Goal: Task Accomplishment & Management: Use online tool/utility

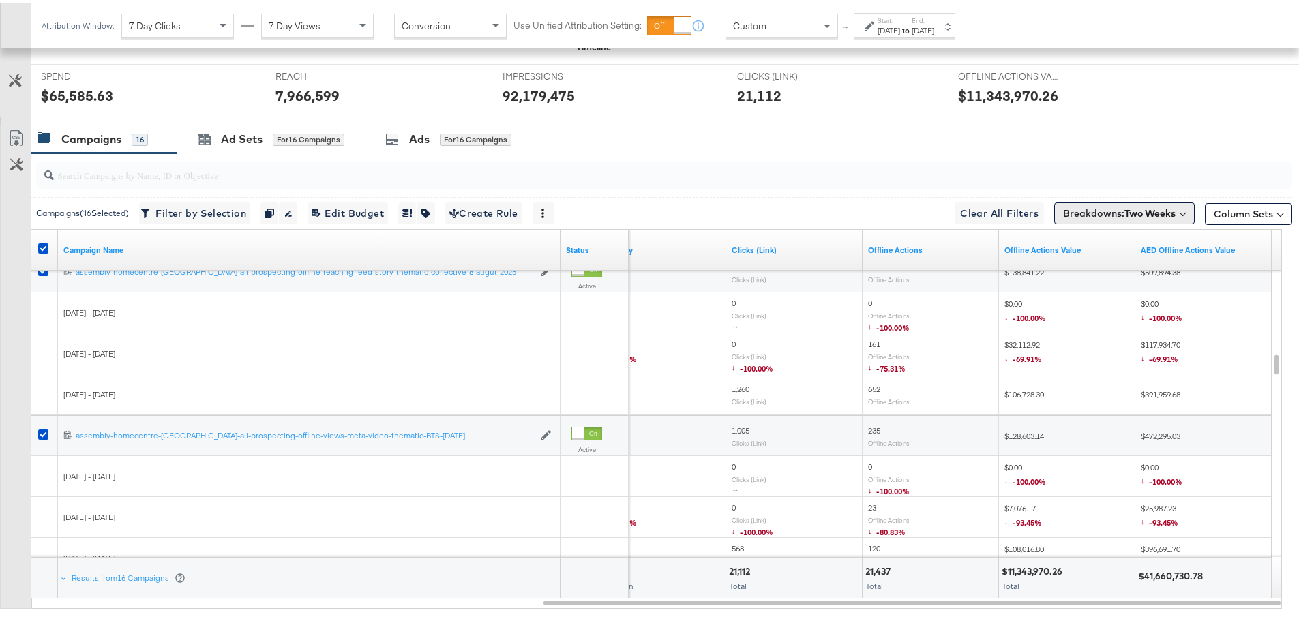
click at [1082, 213] on span "Breakdowns: Two Weeks" at bounding box center [1119, 211] width 113 height 14
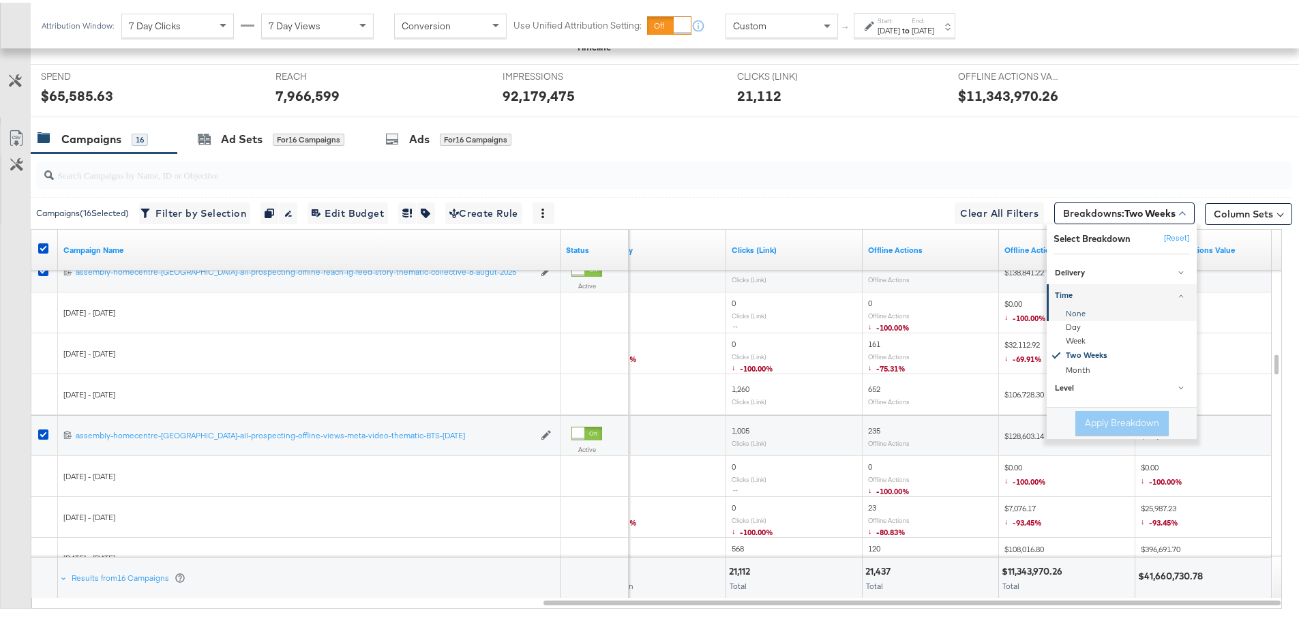
click at [1059, 311] on div "None" at bounding box center [1123, 312] width 148 height 14
click at [1082, 417] on button "Apply Breakdown" at bounding box center [1121, 420] width 93 height 25
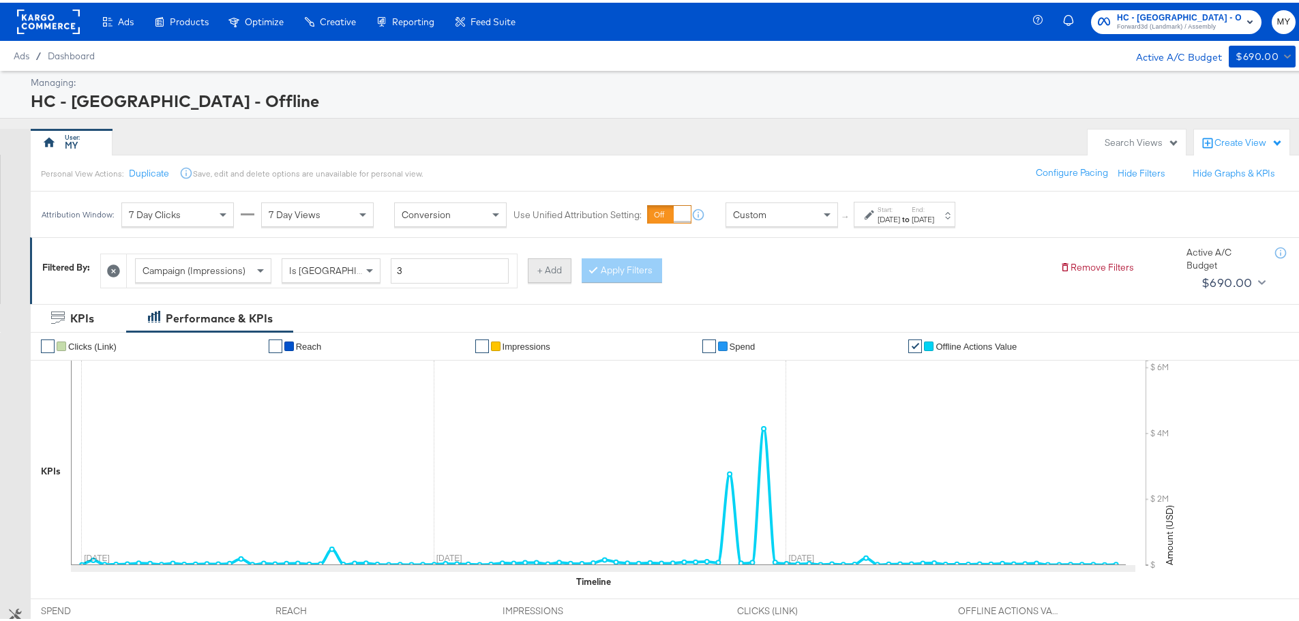
click at [555, 280] on button "+ Add" at bounding box center [550, 268] width 44 height 25
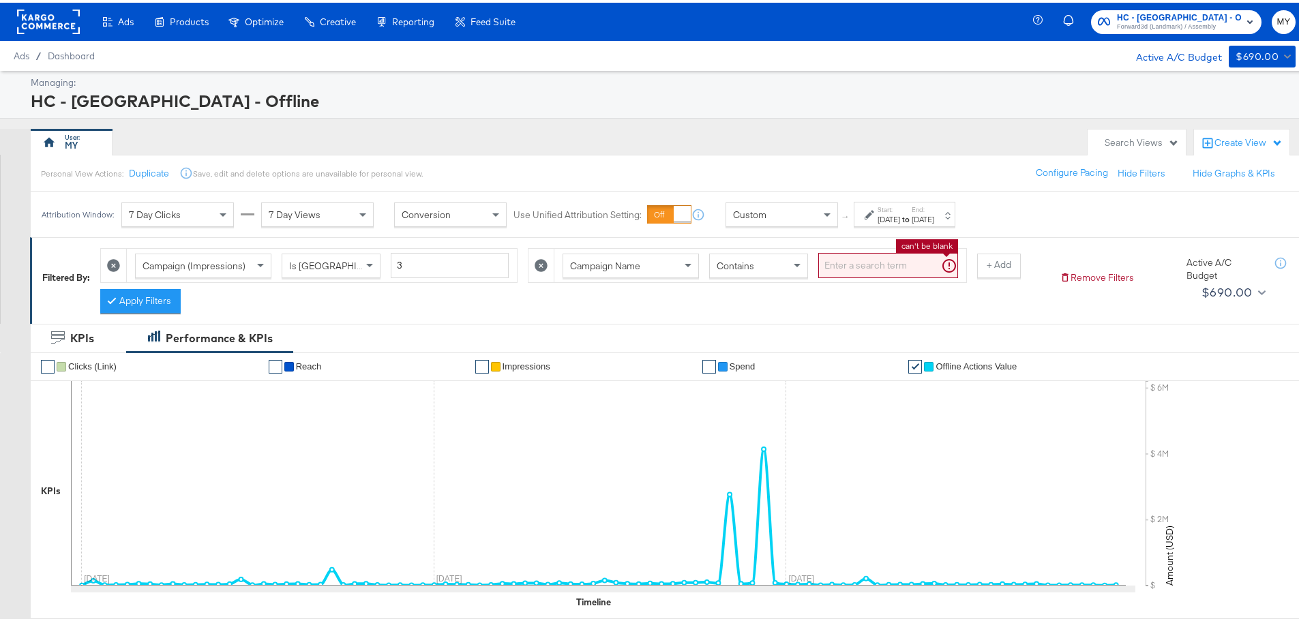
click at [854, 268] on input "search" at bounding box center [888, 262] width 140 height 25
type input "bed"
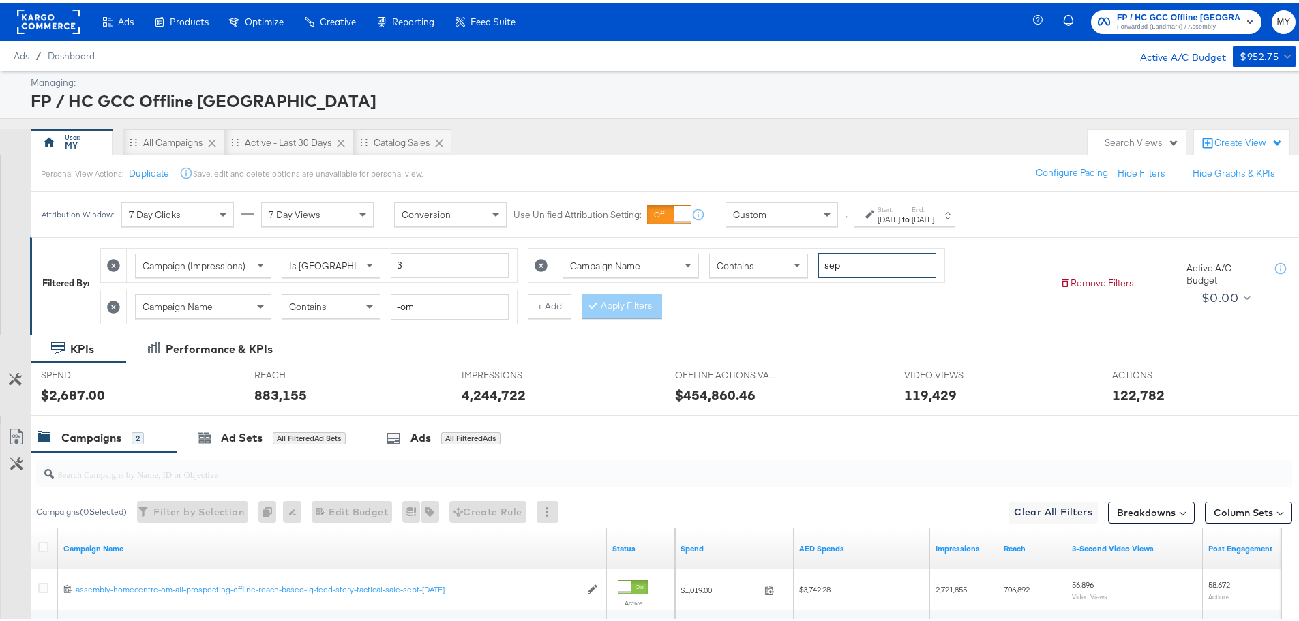
click at [842, 260] on input "sep" at bounding box center [877, 262] width 118 height 25
click at [872, 267] on input "sep" at bounding box center [877, 262] width 118 height 25
type input "bed"
click at [509, 293] on div "Campaign Name Contains -om" at bounding box center [322, 304] width 390 height 33
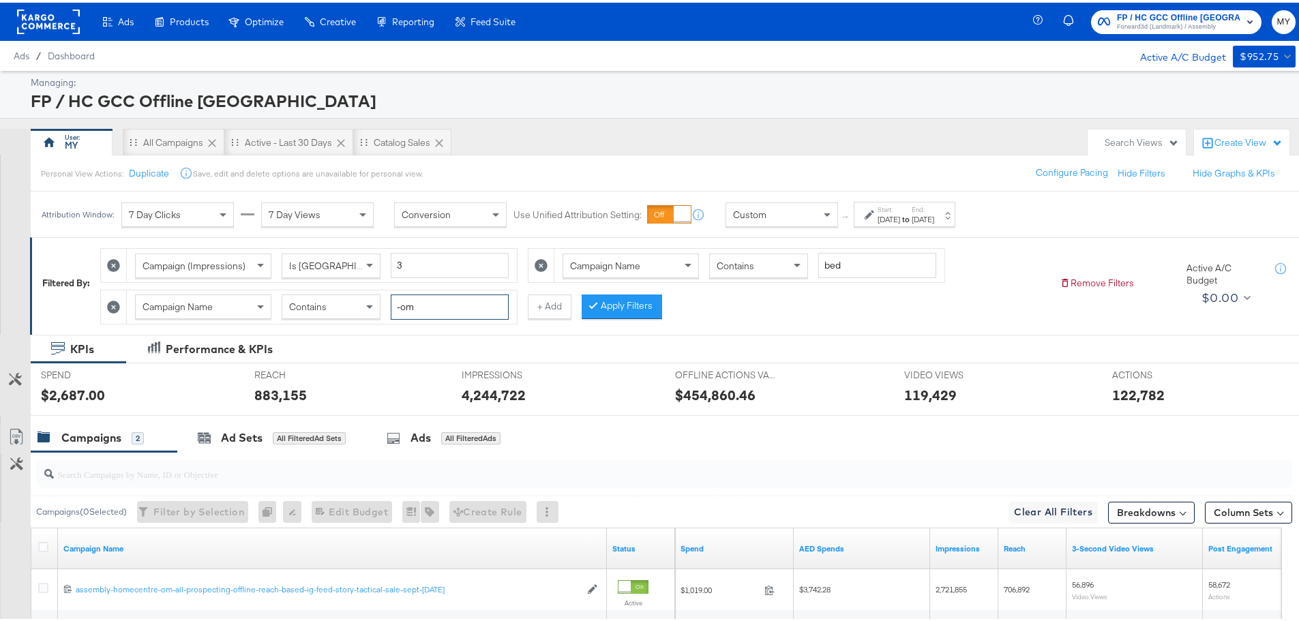
click at [462, 311] on input "-om" at bounding box center [450, 304] width 118 height 25
type input "-qa"
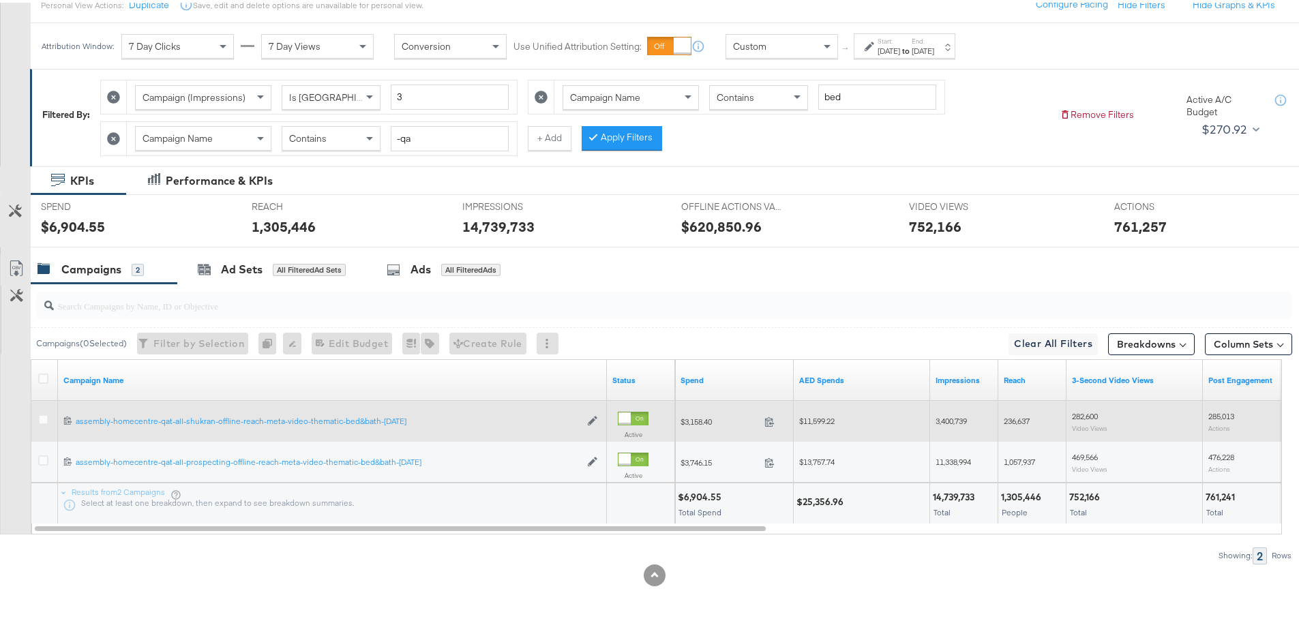
click at [835, 419] on span "$11,599.22" at bounding box center [816, 418] width 35 height 10
copy span "11,599.22"
click at [872, 414] on span "3,400,739" at bounding box center [951, 418] width 31 height 10
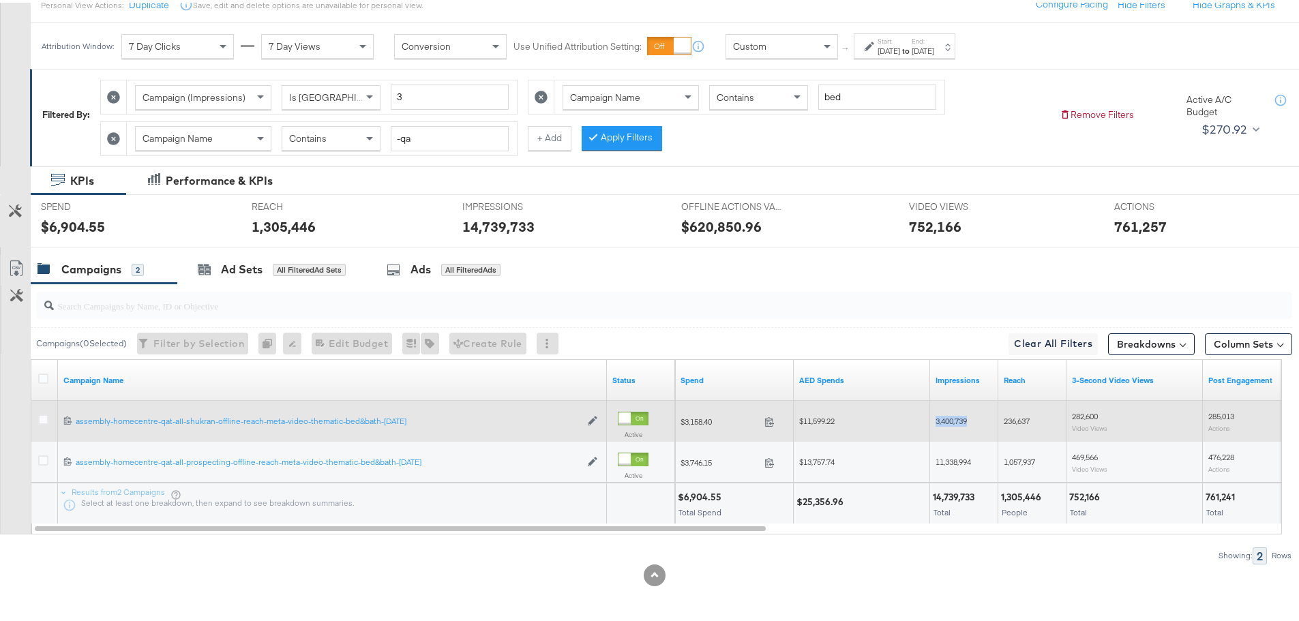
copy span "3,400,739"
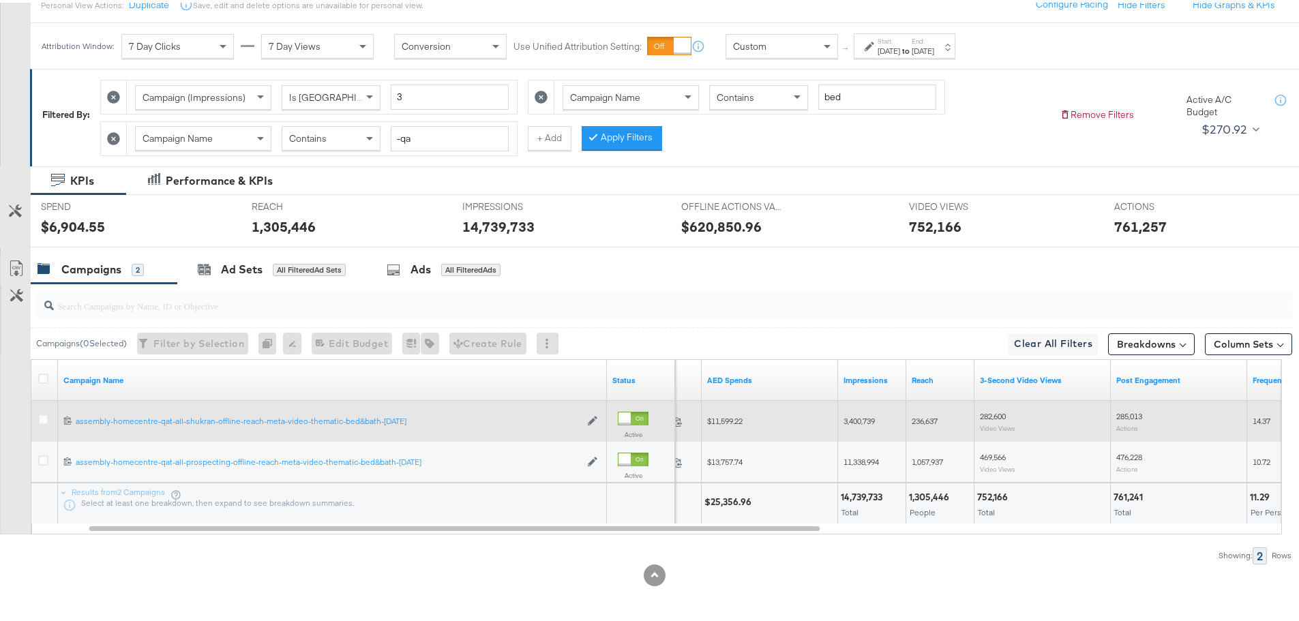
click at [872, 414] on span "236,637" at bounding box center [925, 418] width 26 height 10
copy span "236,637"
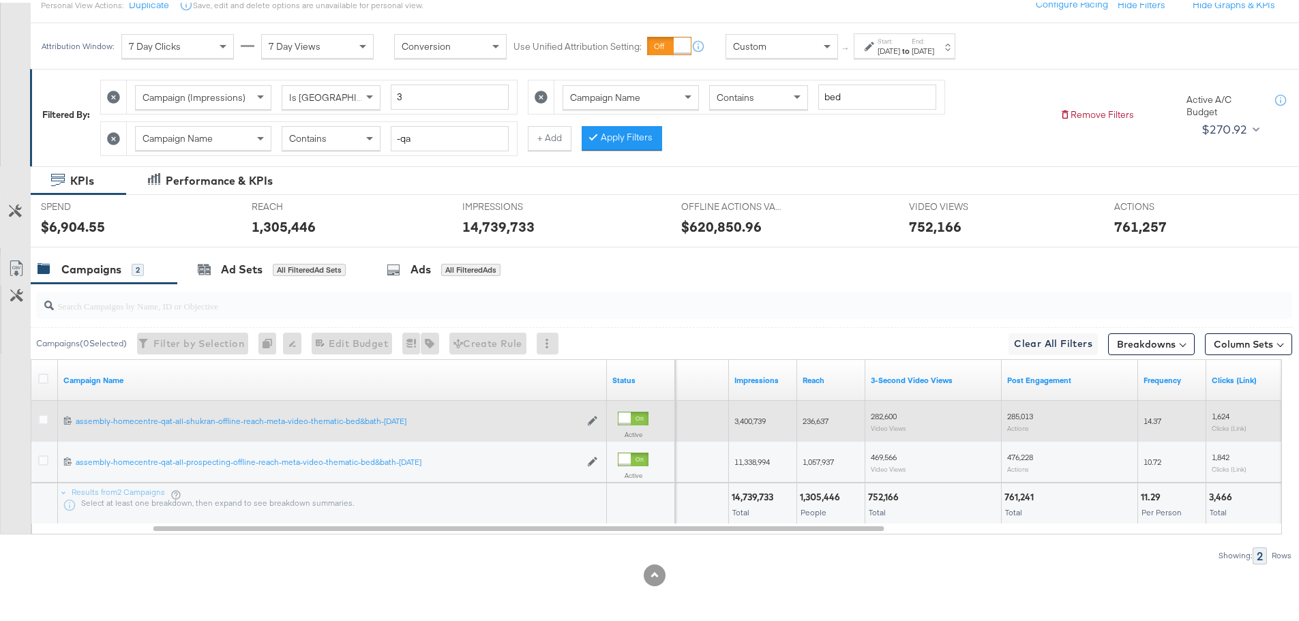
click at [872, 415] on span "282,600" at bounding box center [884, 413] width 26 height 10
copy span "282,600"
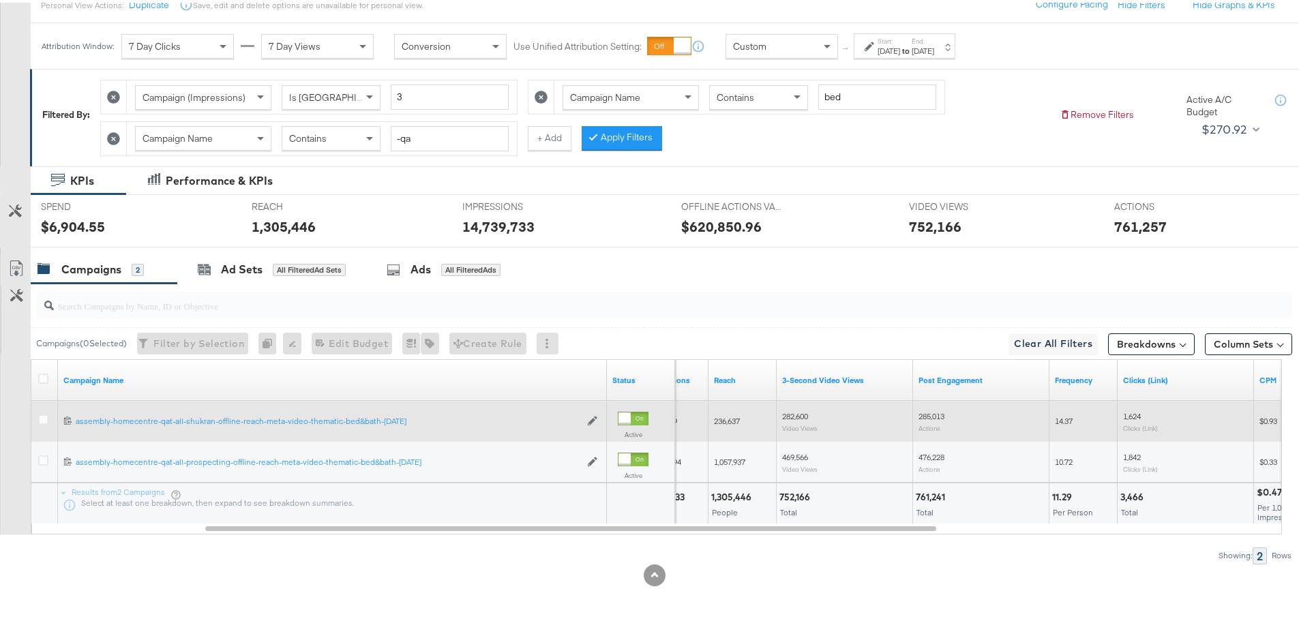
click at [872, 415] on span "285,013" at bounding box center [932, 413] width 26 height 10
copy span "285,013"
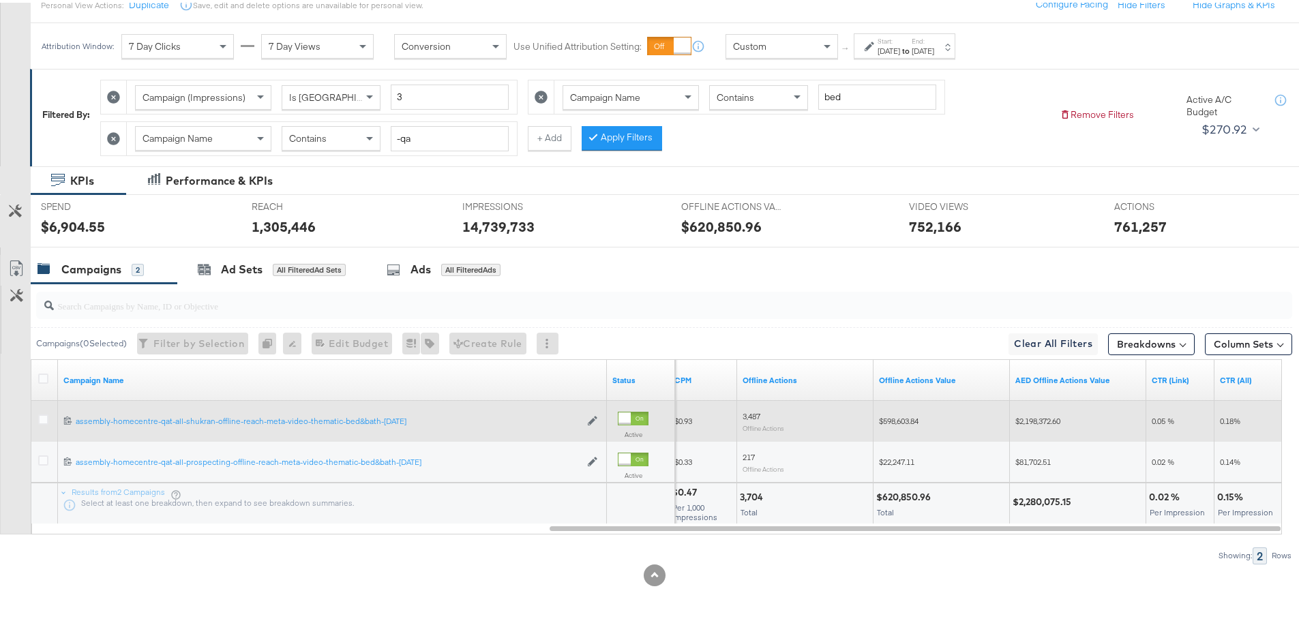
click at [872, 415] on span "$2,198,372.60" at bounding box center [1037, 418] width 45 height 10
copy span "2,198,372.60"
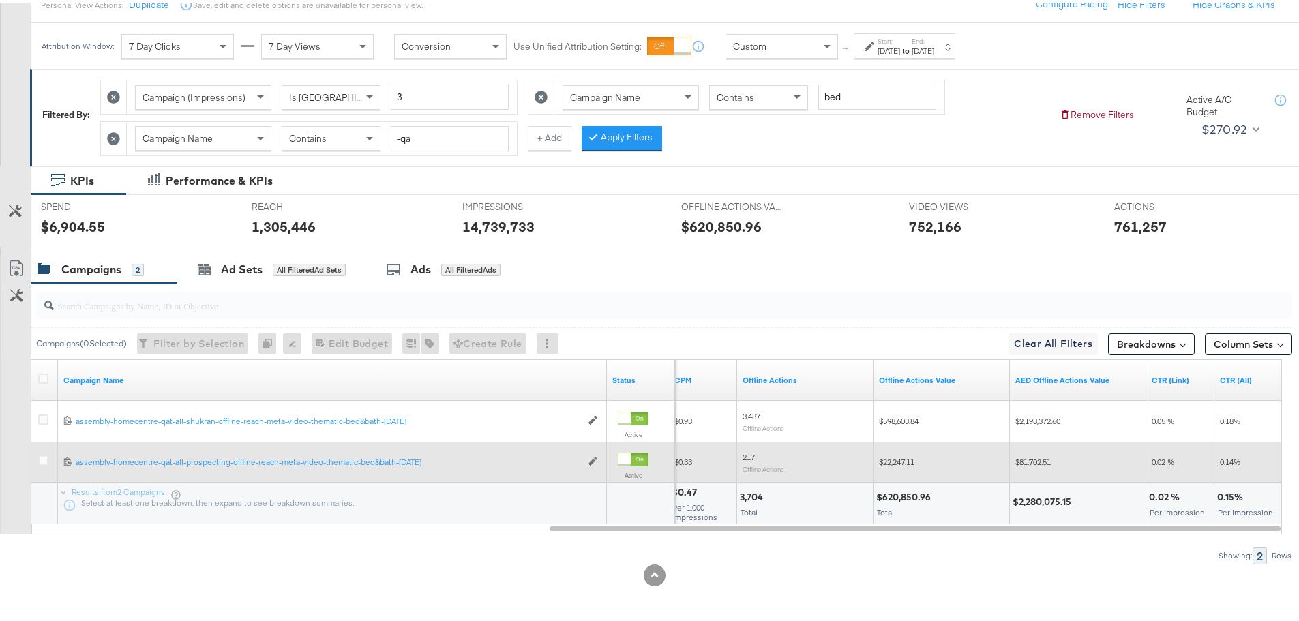
click at [872, 430] on span "$81,702.51" at bounding box center [1032, 459] width 35 height 10
copy span "81,702.51"
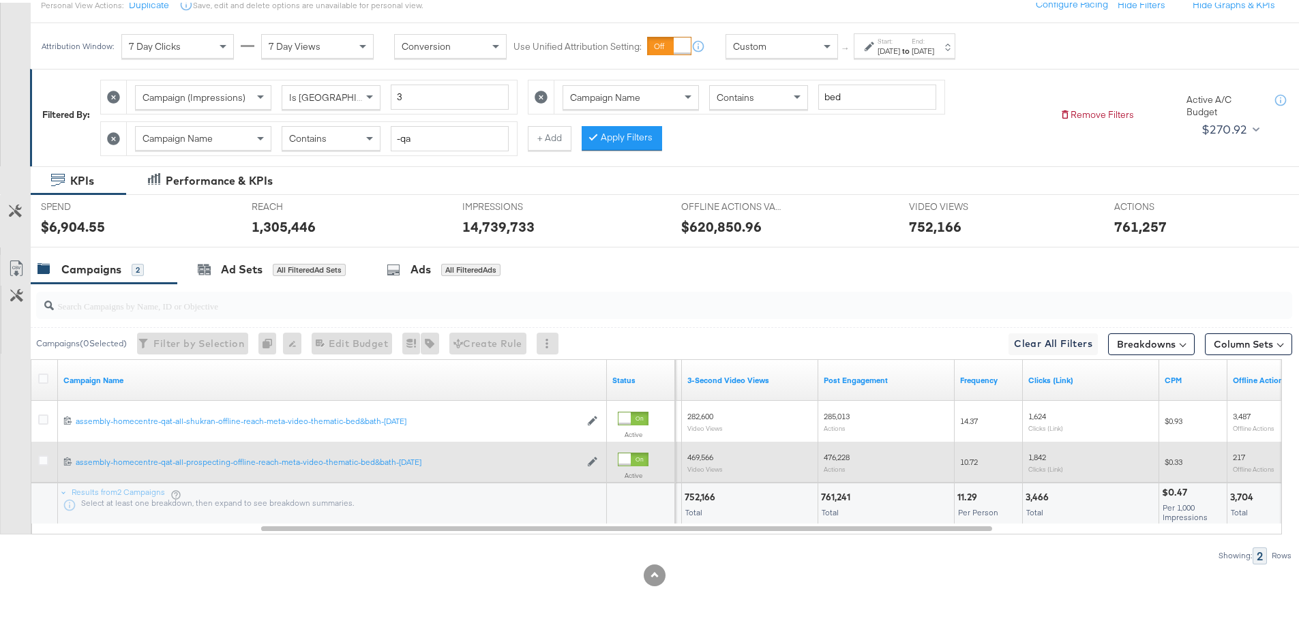
click at [837, 430] on div "476,228 Actions" at bounding box center [886, 459] width 125 height 21
click at [833, 430] on span "476,228" at bounding box center [837, 454] width 26 height 10
copy span "476,228"
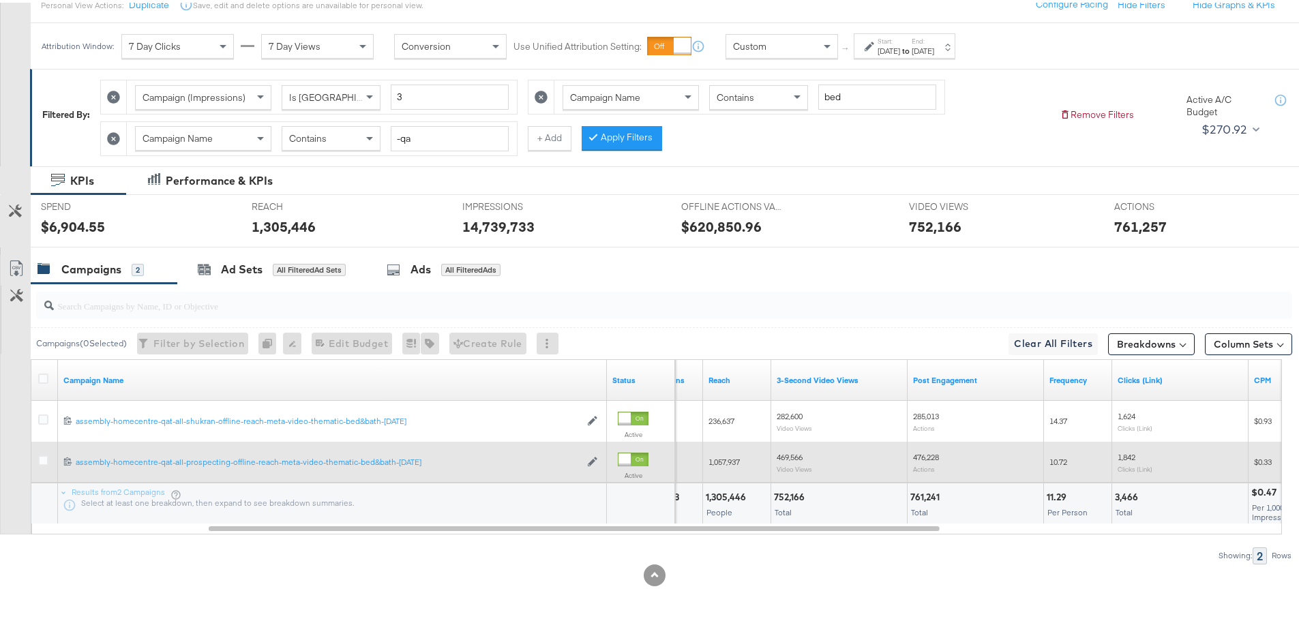
click at [793, 430] on span "469,566" at bounding box center [790, 454] width 26 height 10
copy span "469,566"
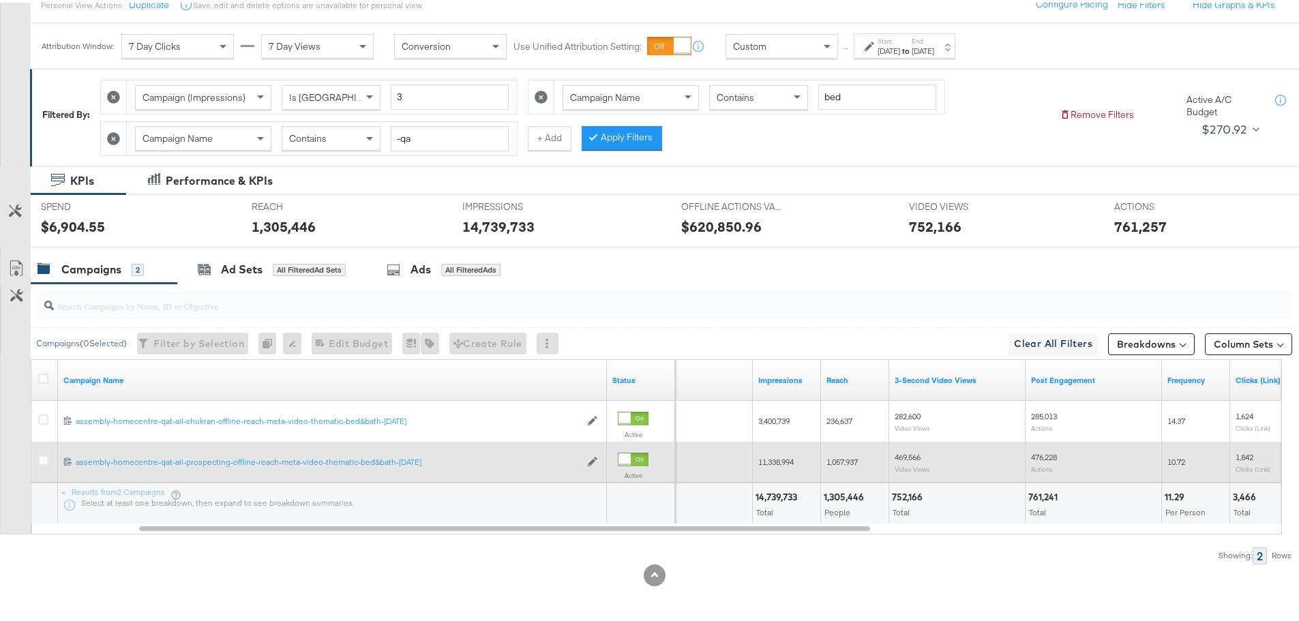
click at [843, 430] on span "1,057,937" at bounding box center [842, 459] width 31 height 10
copy span "1,057,937"
click at [780, 430] on span "11,338,994" at bounding box center [775, 459] width 35 height 10
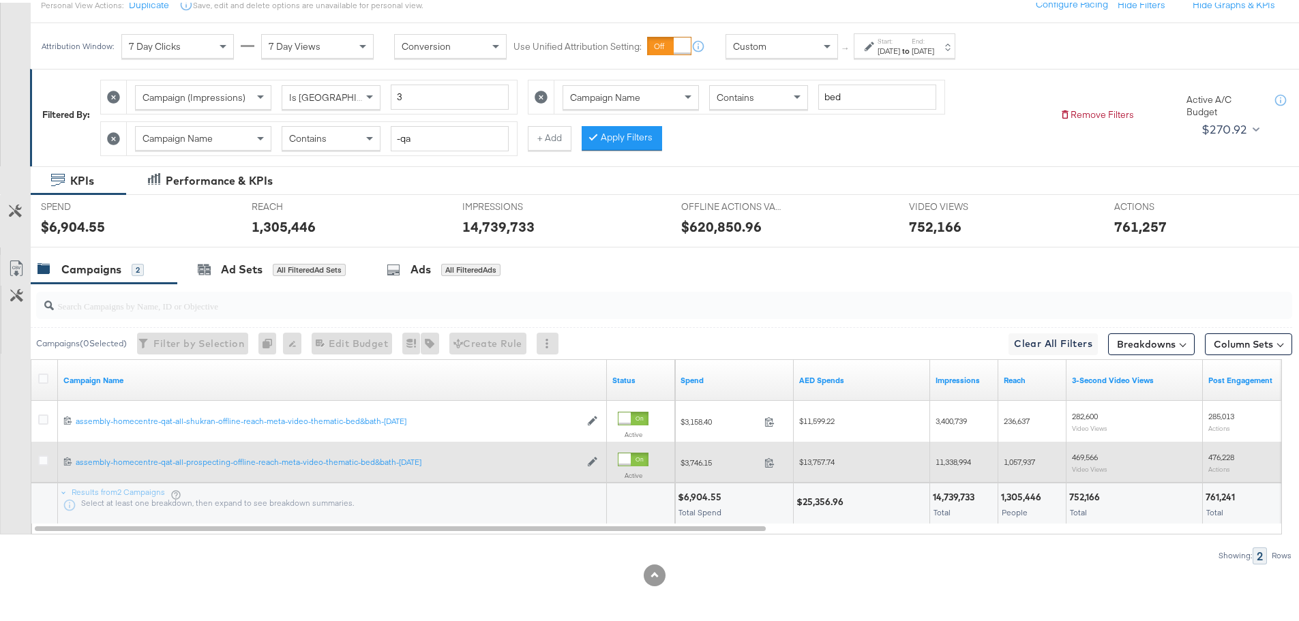
click at [820, 430] on span "$13,757.74" at bounding box center [816, 459] width 35 height 10
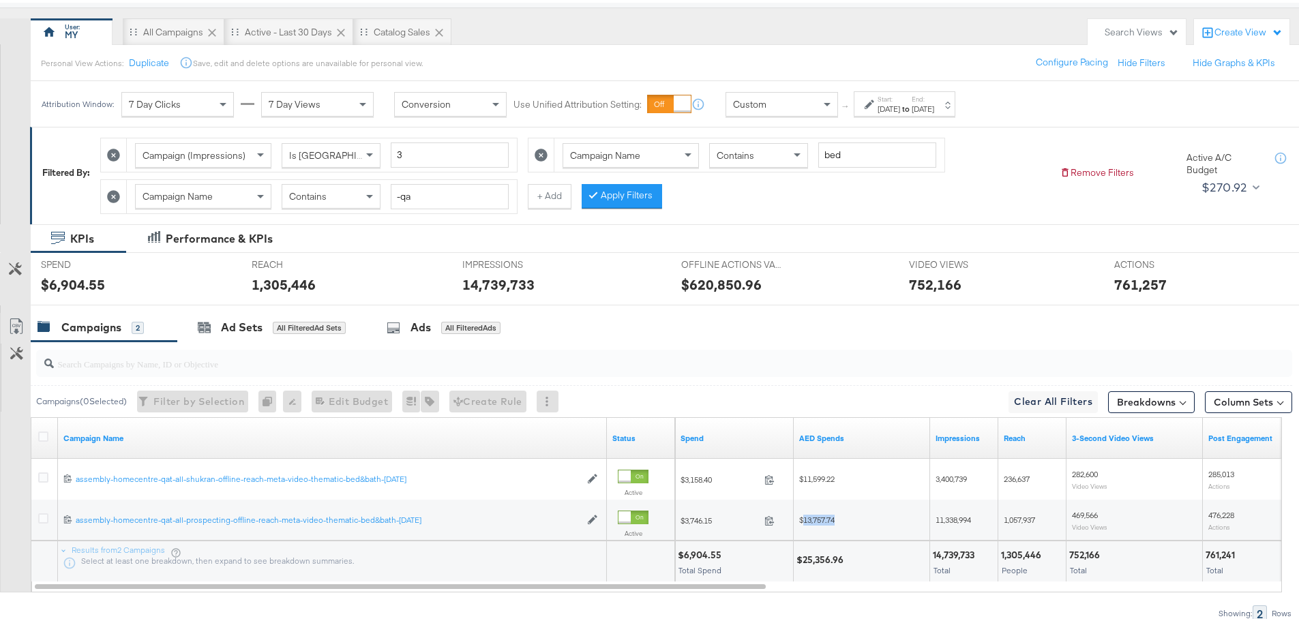
scroll to position [110, 0]
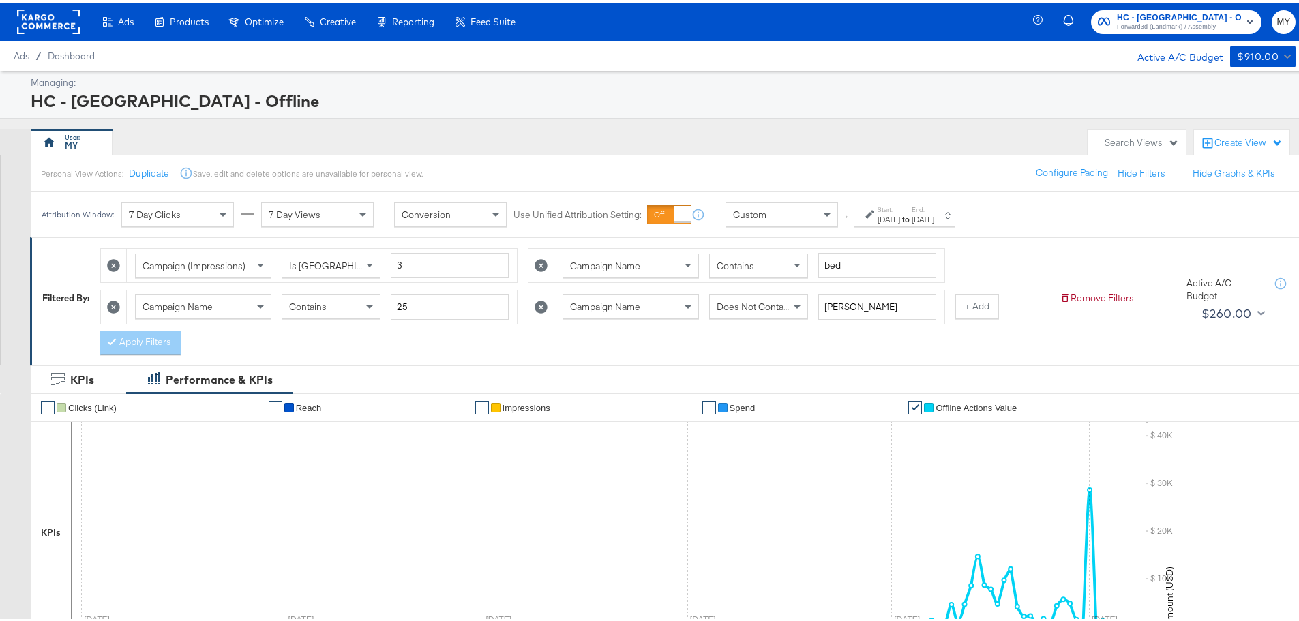
click at [545, 302] on icon at bounding box center [541, 304] width 13 height 13
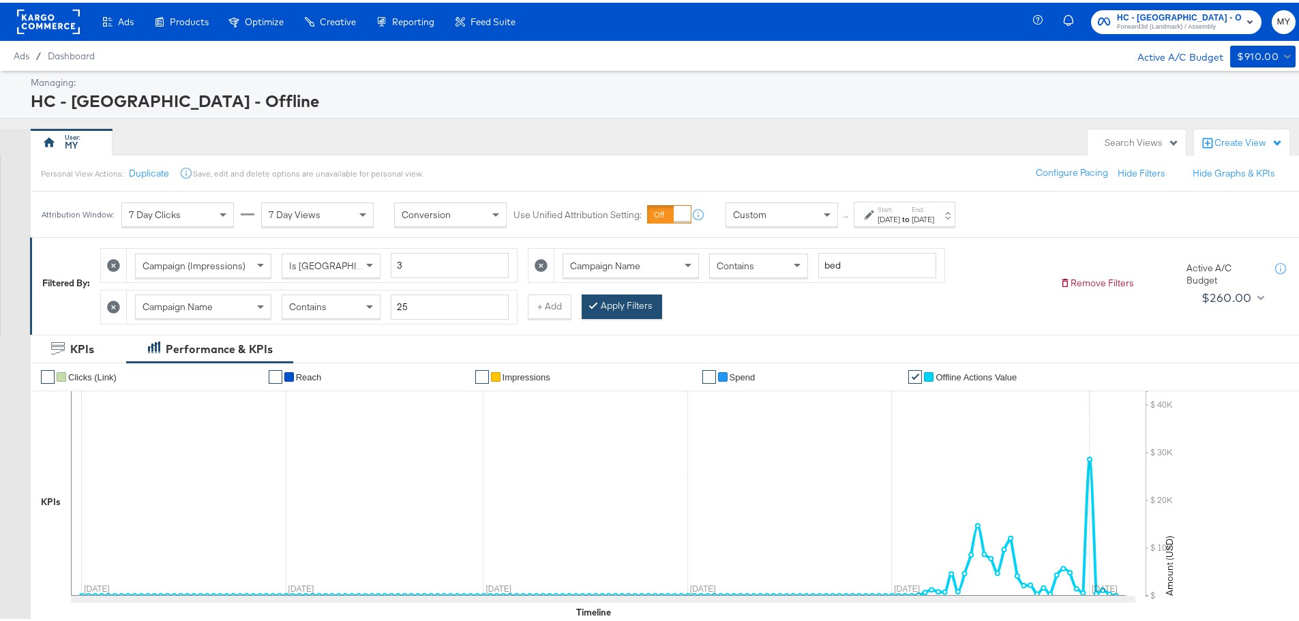
click at [632, 312] on button "Apply Filters" at bounding box center [622, 304] width 80 height 25
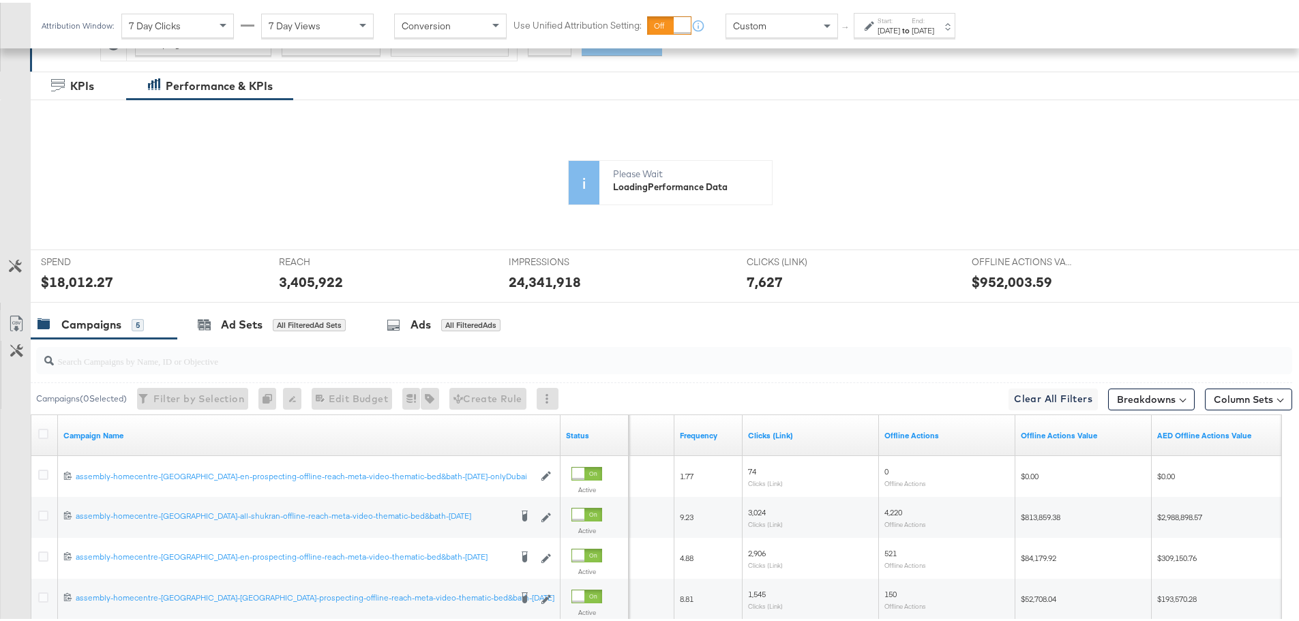
scroll to position [264, 0]
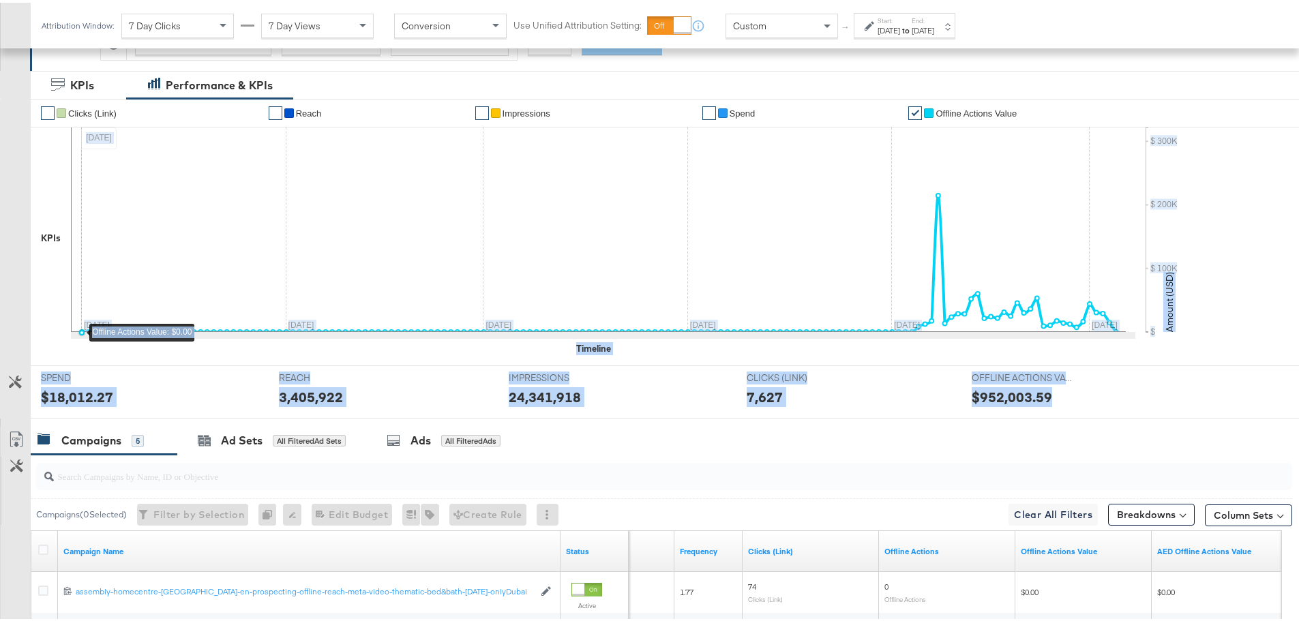
drag, startPoint x: 49, startPoint y: 430, endPoint x: 42, endPoint y: 314, distance: 115.5
click at [66, 323] on div "KPIs Performance & KPIs Customize KPIs ✔ Clicks (Link) ✔ Reach ✔ Impressions ✔ …" at bounding box center [654, 491] width 1309 height 847
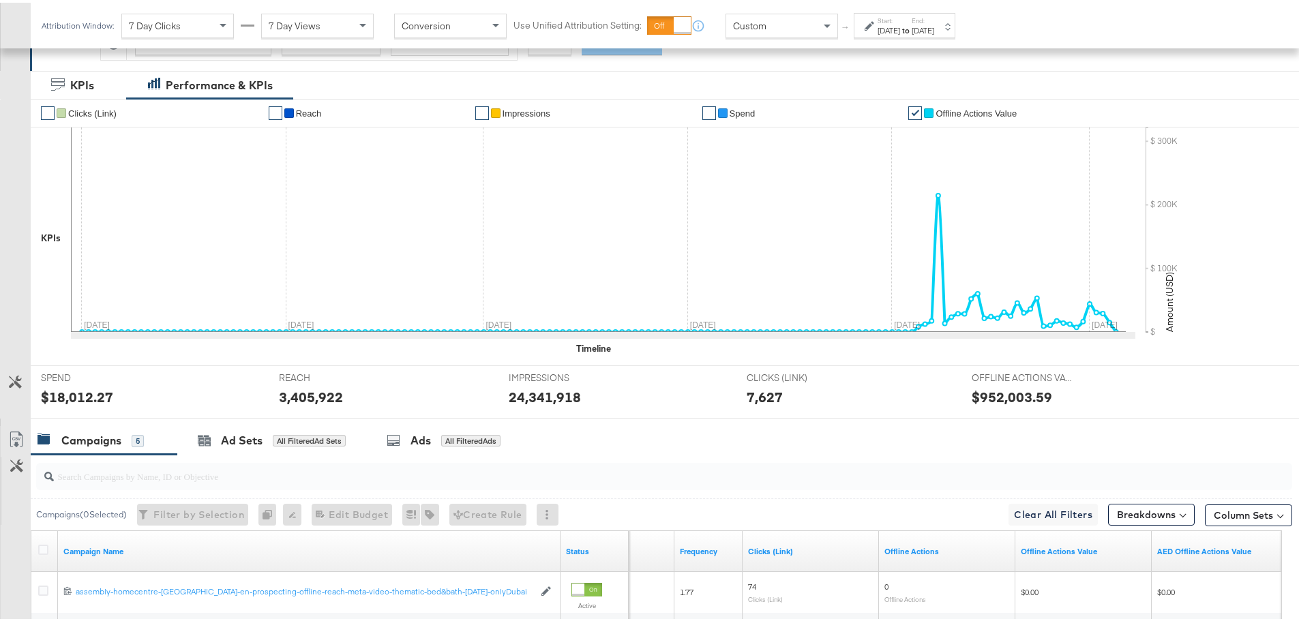
click at [31, 313] on div "✔ Clicks (Link) ✔ Reach ✔ Impressions ✔ Spend ✔ Offline Actions Value KPIs [DAT…" at bounding box center [670, 225] width 1279 height 256
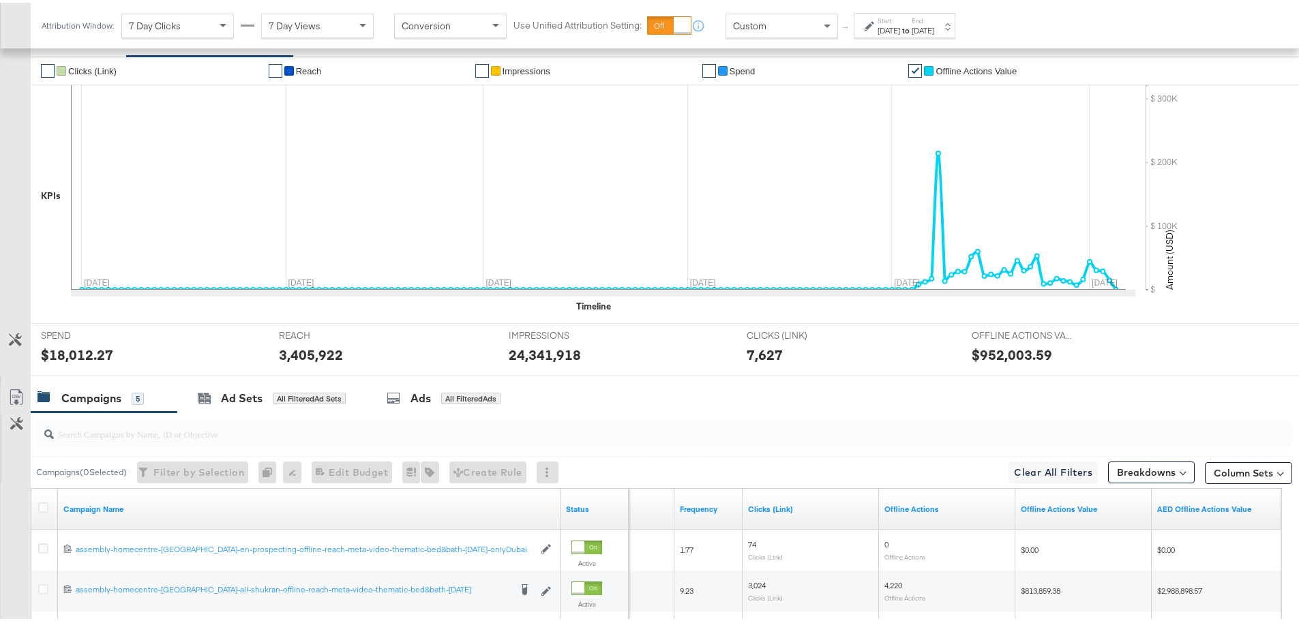
scroll to position [308, 0]
click at [40, 508] on icon at bounding box center [43, 504] width 10 height 10
click at [0, 0] on input "checkbox" at bounding box center [0, 0] width 0 height 0
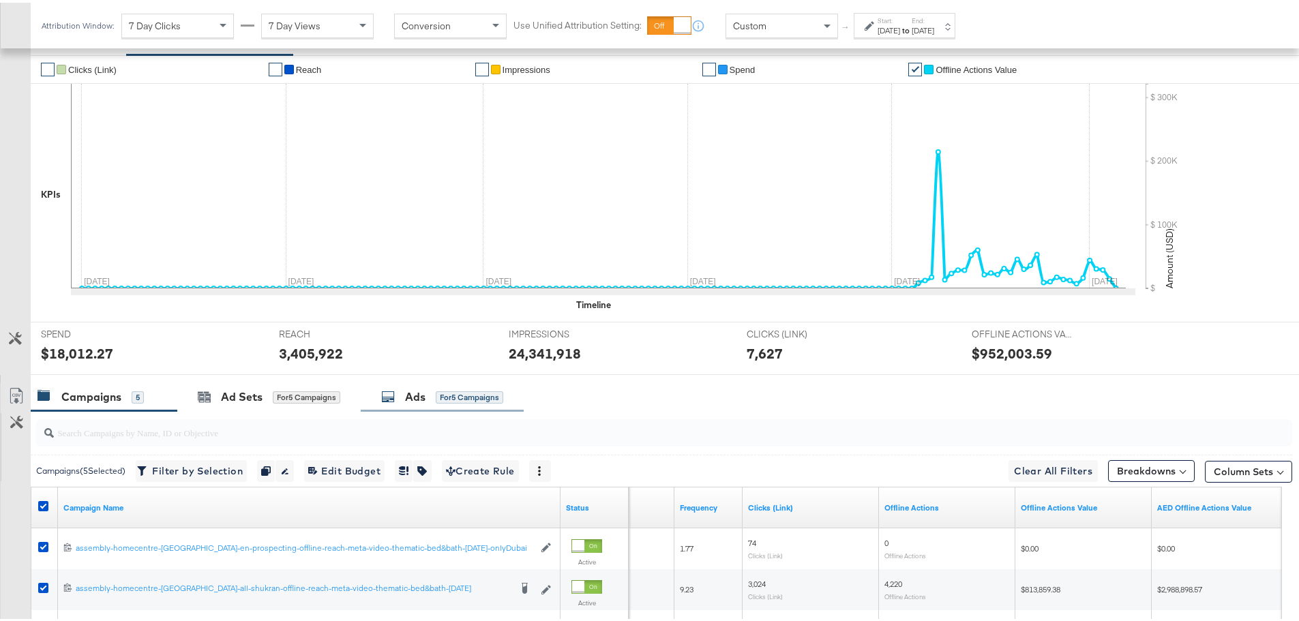
click at [406, 401] on div "Ads" at bounding box center [415, 395] width 20 height 16
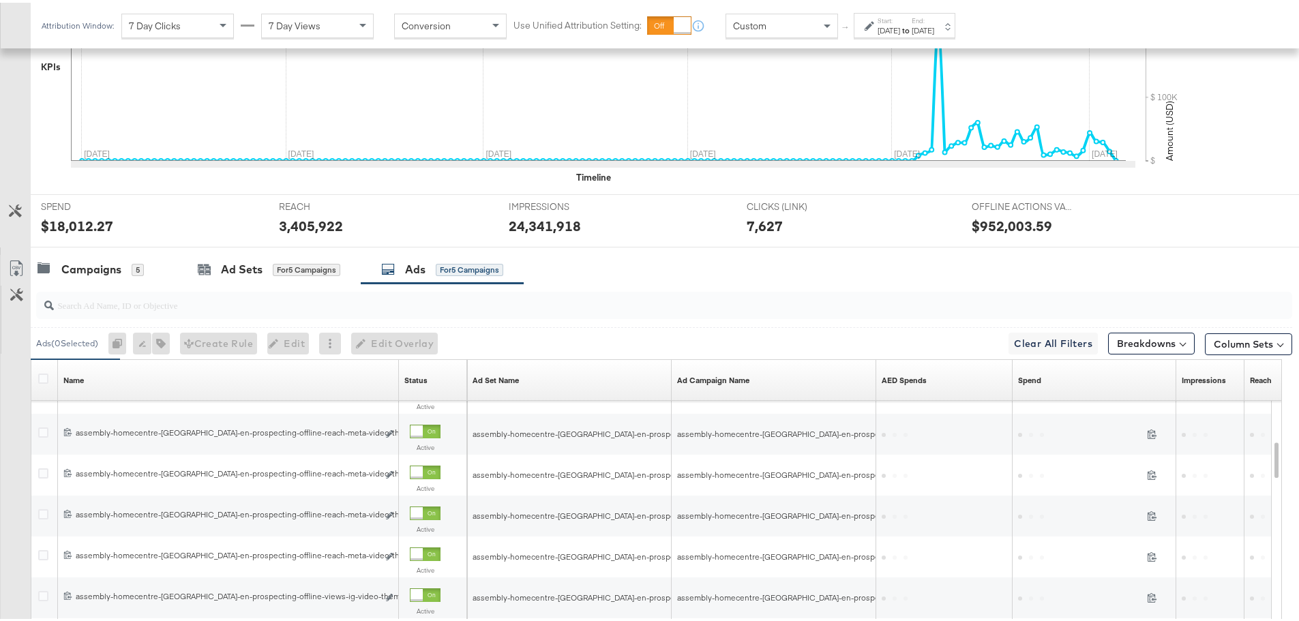
scroll to position [640, 0]
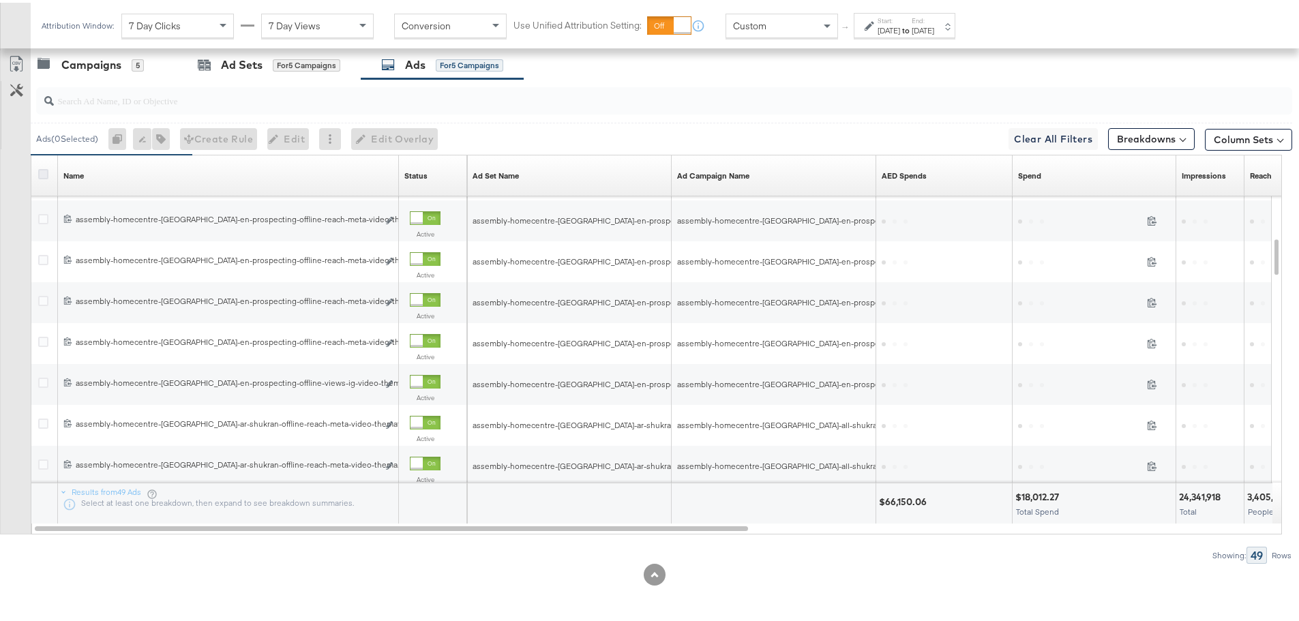
click at [46, 169] on icon at bounding box center [43, 171] width 10 height 10
click at [0, 0] on input "checkbox" at bounding box center [0, 0] width 0 height 0
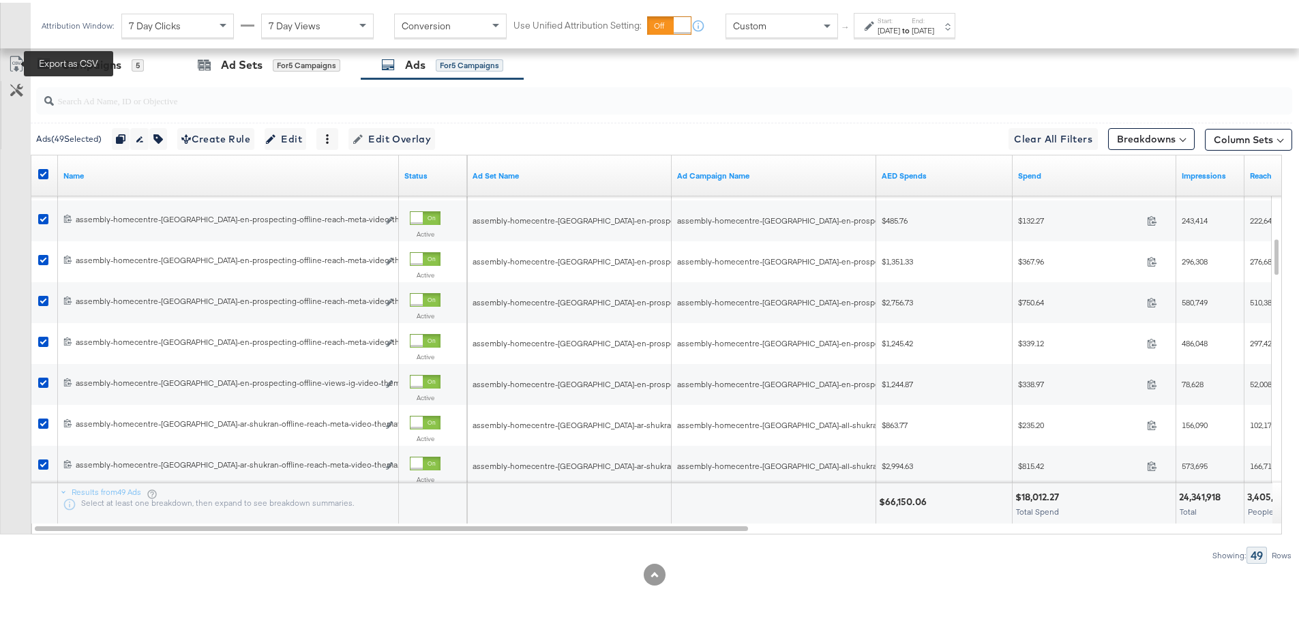
click at [13, 61] on icon at bounding box center [16, 61] width 16 height 16
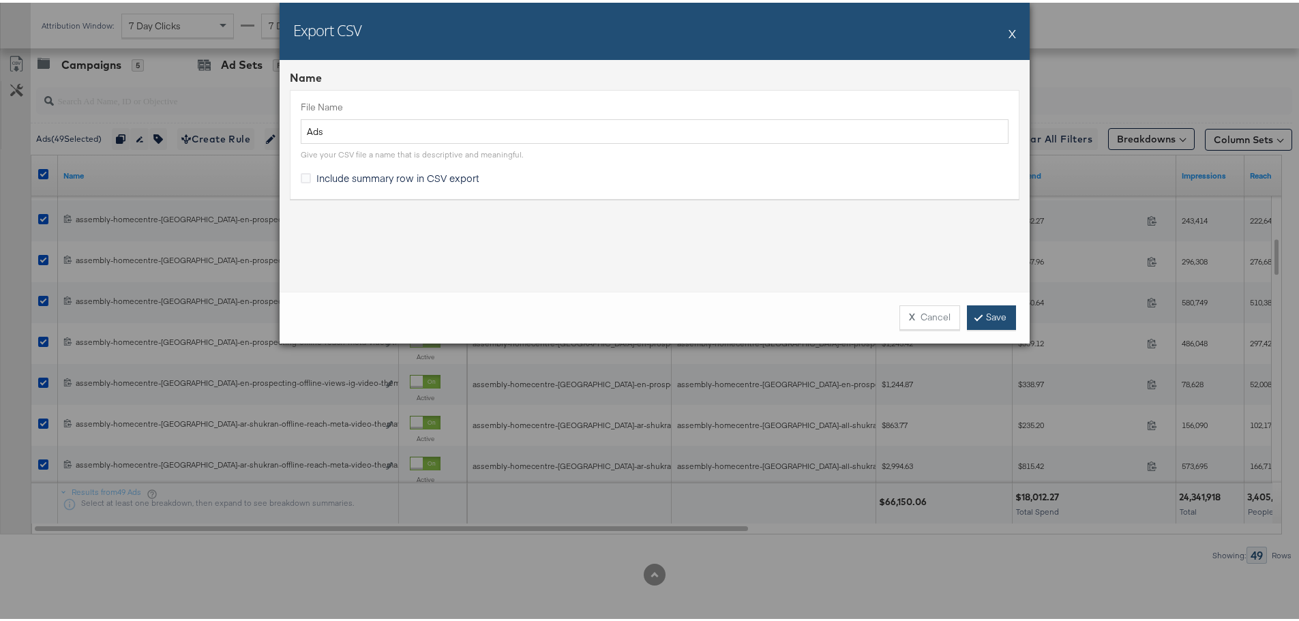
click at [986, 319] on link "Save" at bounding box center [991, 315] width 49 height 25
